Goal: Transaction & Acquisition: Purchase product/service

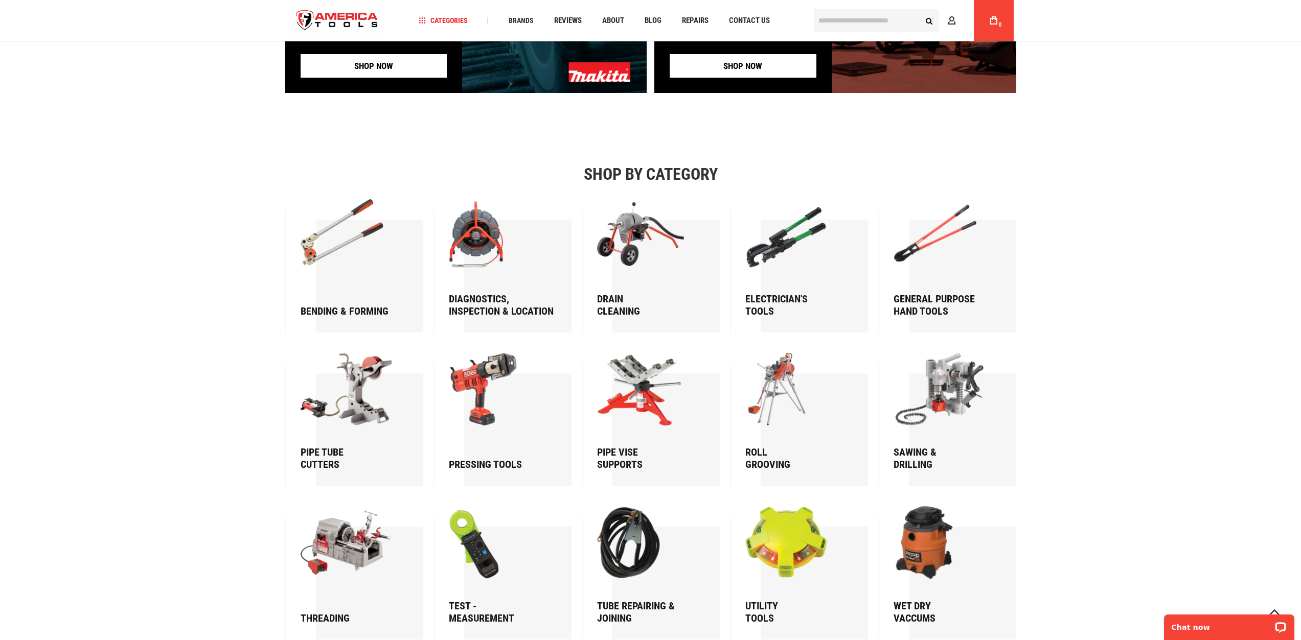
scroll to position [1227, 0]
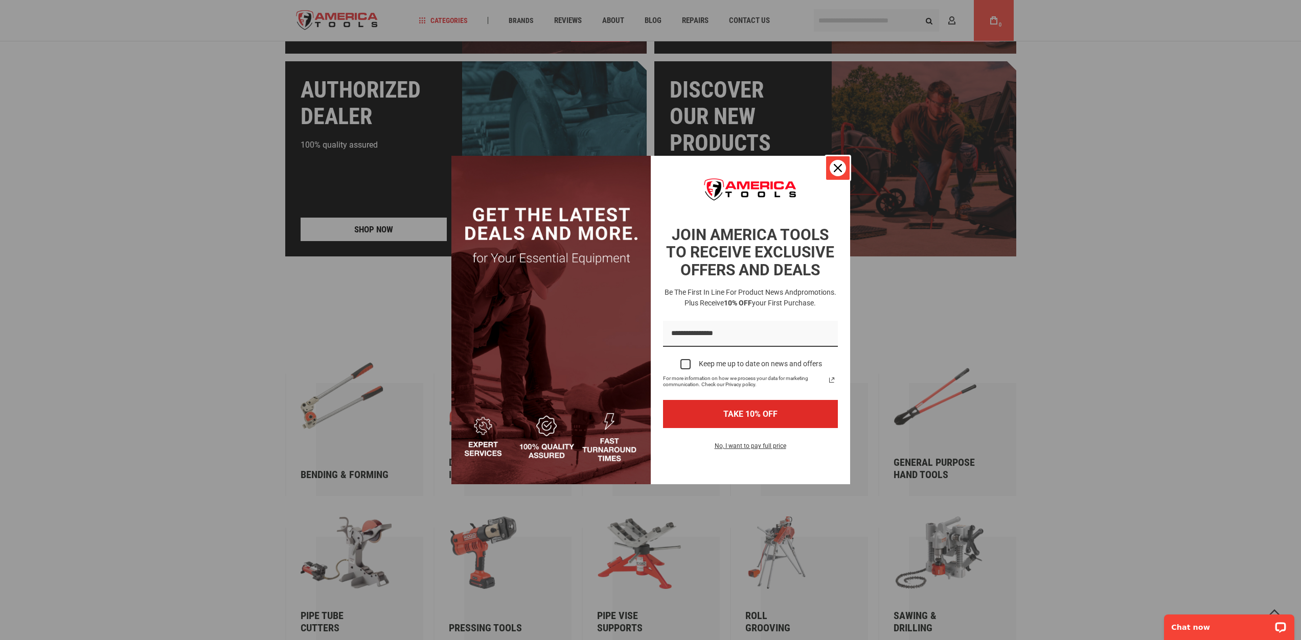
click at [841, 169] on icon "close icon" at bounding box center [838, 168] width 8 height 8
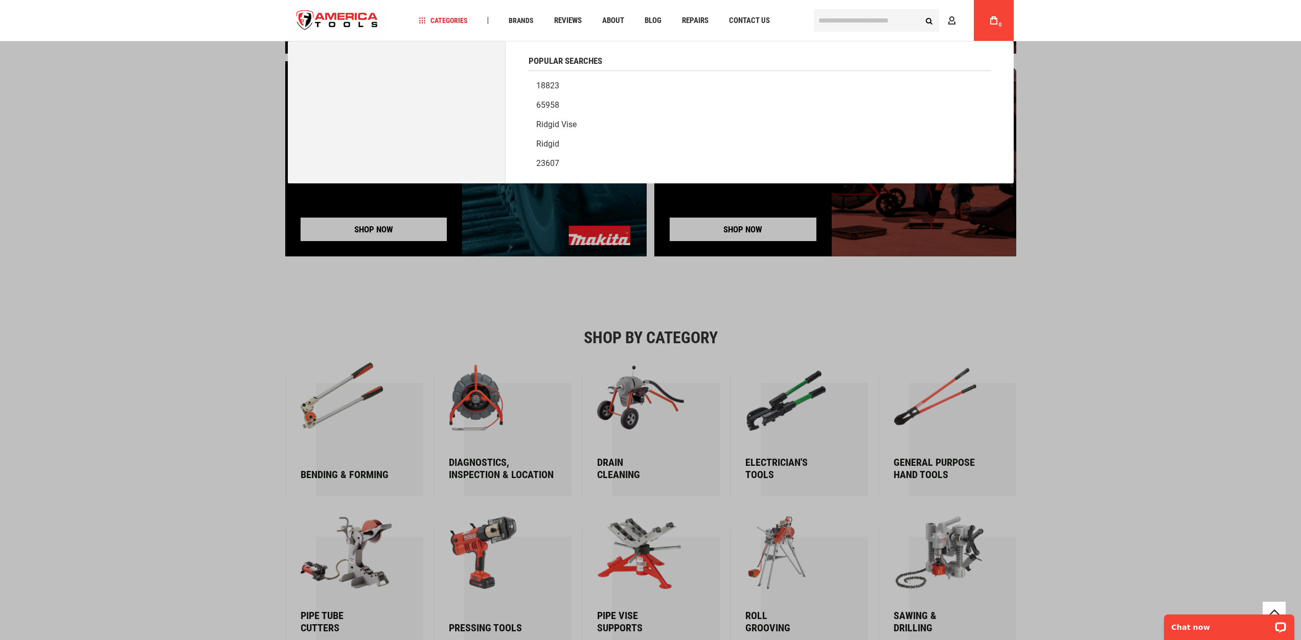
click at [870, 25] on input "text" at bounding box center [876, 20] width 125 height 22
type input "******"
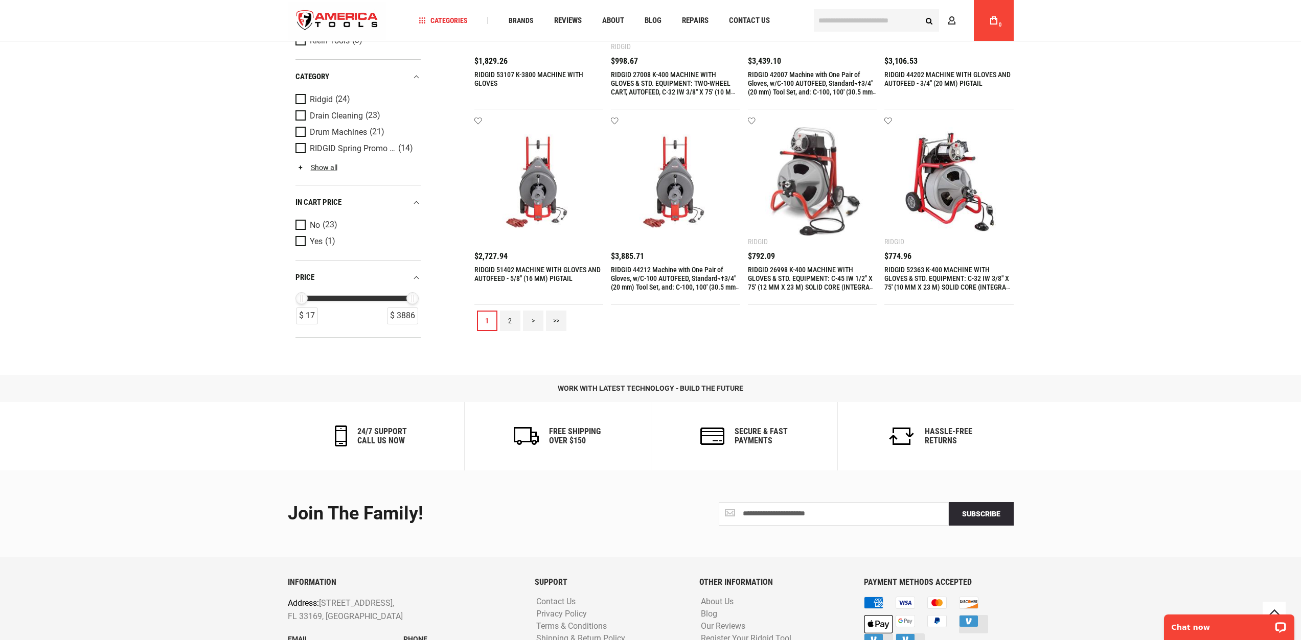
scroll to position [1176, 0]
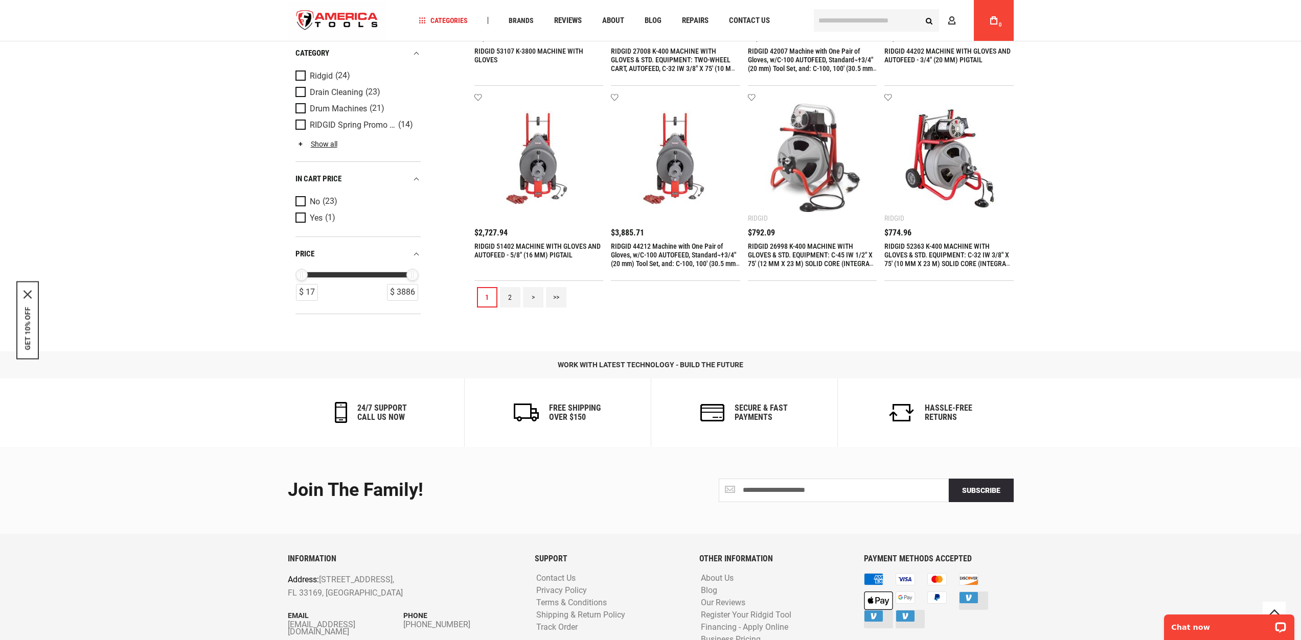
click at [551, 296] on link ">>" at bounding box center [556, 297] width 20 height 20
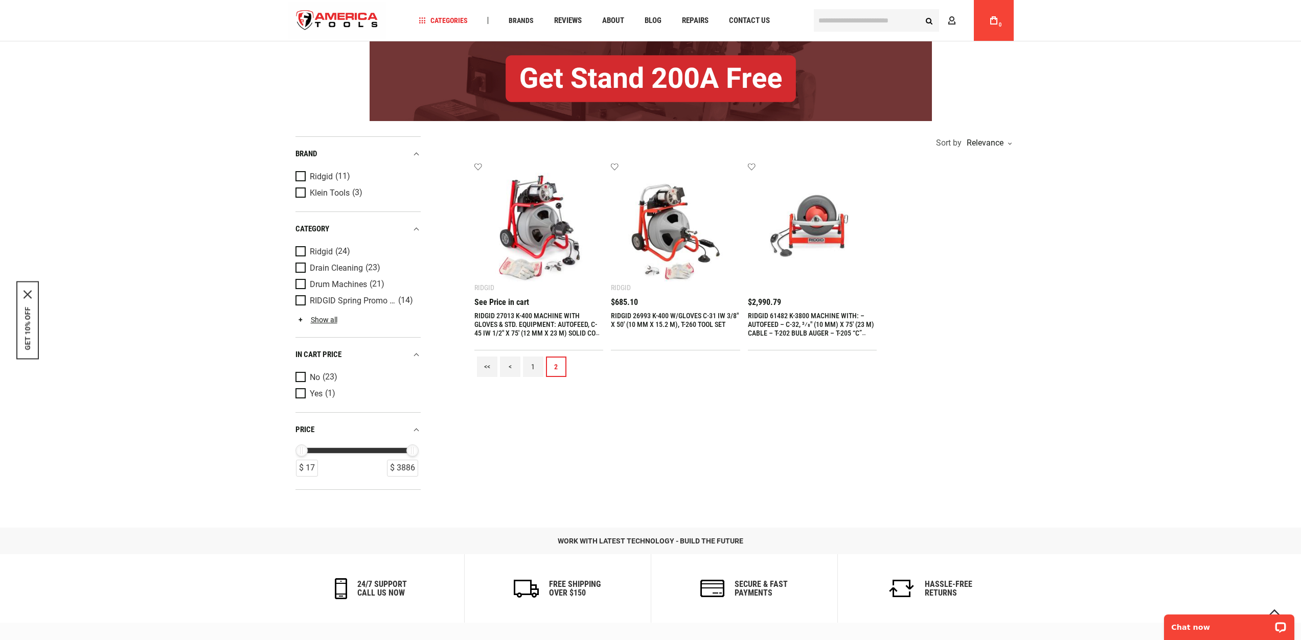
scroll to position [153, 0]
